Goal: Information Seeking & Learning: Find specific fact

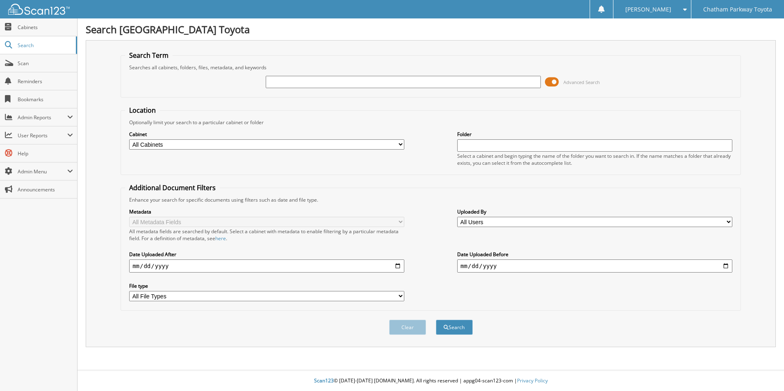
click at [278, 84] on input "text" at bounding box center [403, 82] width 275 height 12
type input "u251126"
click at [436, 320] on button "Search" at bounding box center [454, 327] width 37 height 15
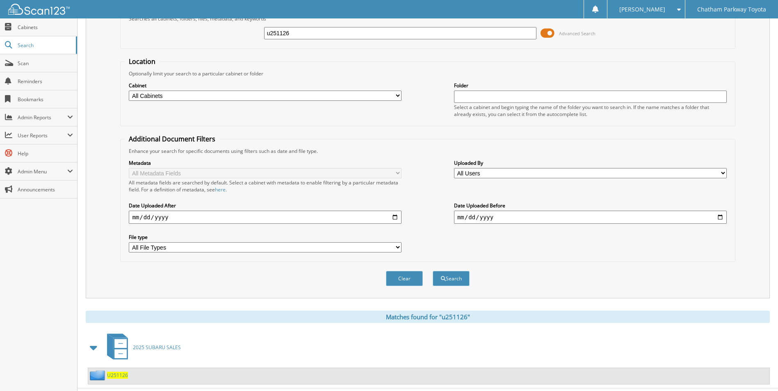
scroll to position [67, 0]
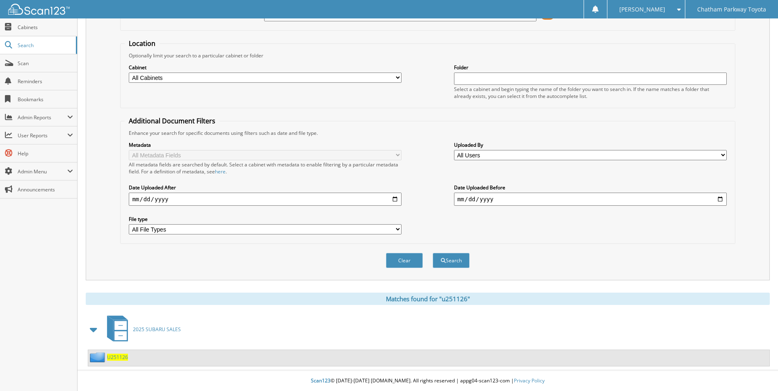
click at [119, 358] on span "U251126" at bounding box center [117, 357] width 21 height 7
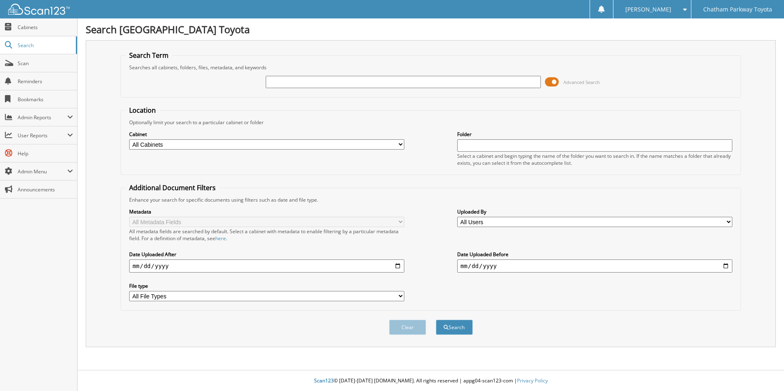
click at [307, 82] on input "text" at bounding box center [403, 82] width 275 height 12
type input "[PERSON_NAME]"
click at [436, 320] on button "Search" at bounding box center [454, 327] width 37 height 15
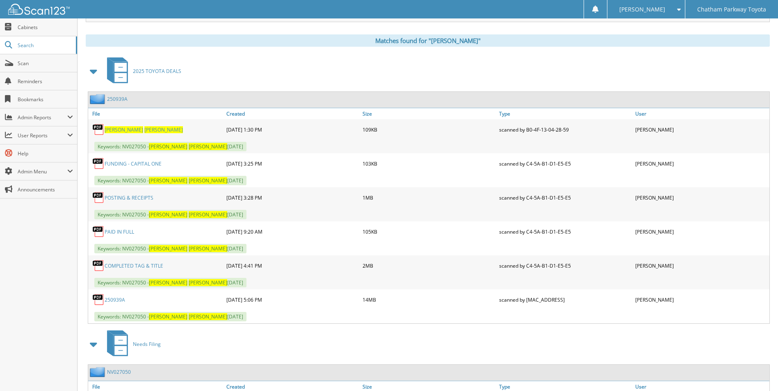
scroll to position [325, 0]
click at [119, 301] on link "250939A" at bounding box center [115, 300] width 20 height 7
click at [144, 130] on span "TILLMAN" at bounding box center [163, 130] width 39 height 7
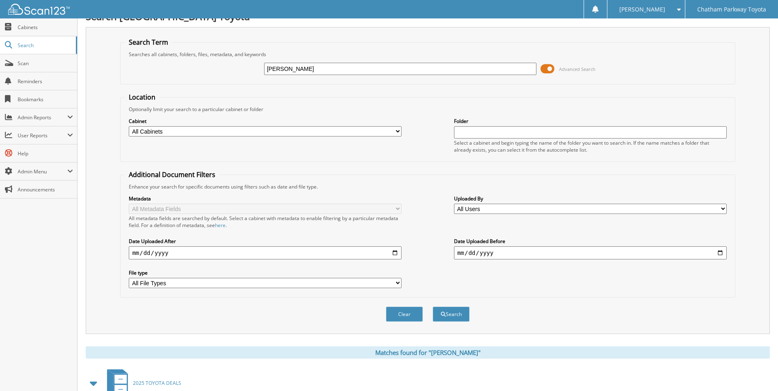
scroll to position [0, 0]
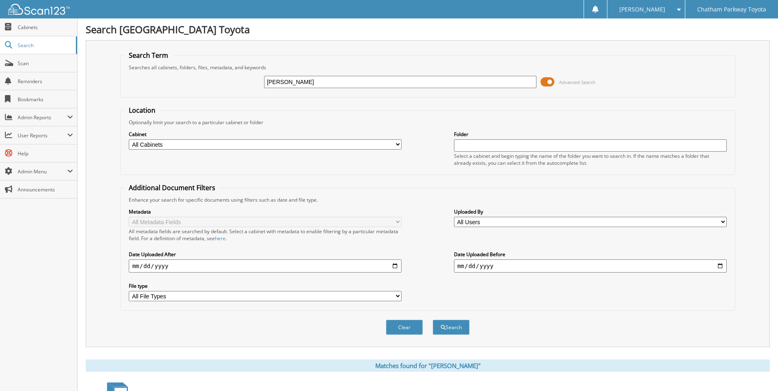
click at [434, 111] on fieldset "Location Optionally limit your search to a particular cabinet or folder Cabinet…" at bounding box center [427, 140] width 615 height 69
click at [25, 46] on span "Search" at bounding box center [45, 45] width 54 height 7
click at [616, 114] on fieldset "Location Optionally limit your search to a particular cabinet or folder Cabinet…" at bounding box center [427, 140] width 615 height 69
